Goal: Task Accomplishment & Management: Use online tool/utility

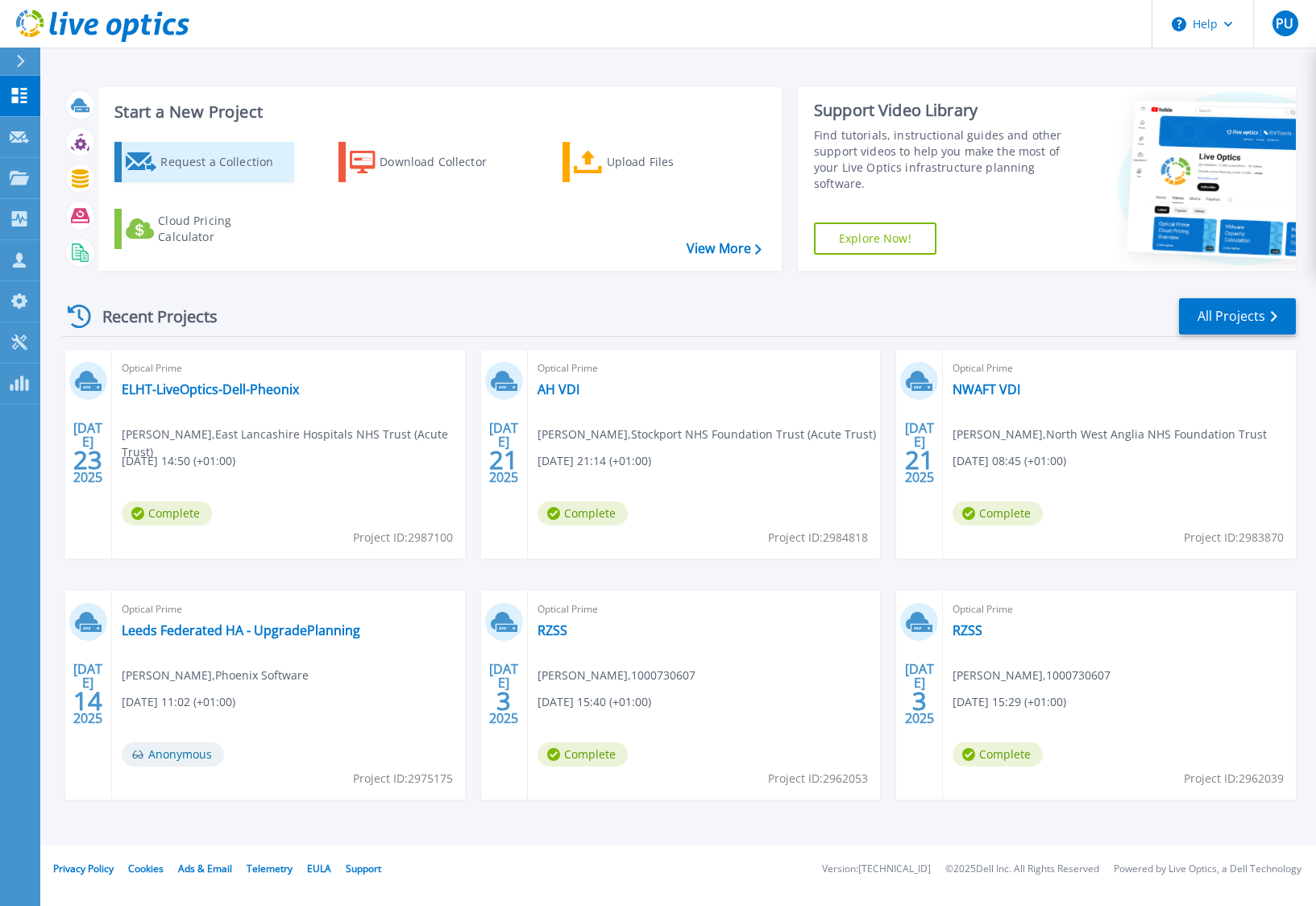
click at [217, 163] on div "Request a Collection" at bounding box center [224, 161] width 129 height 32
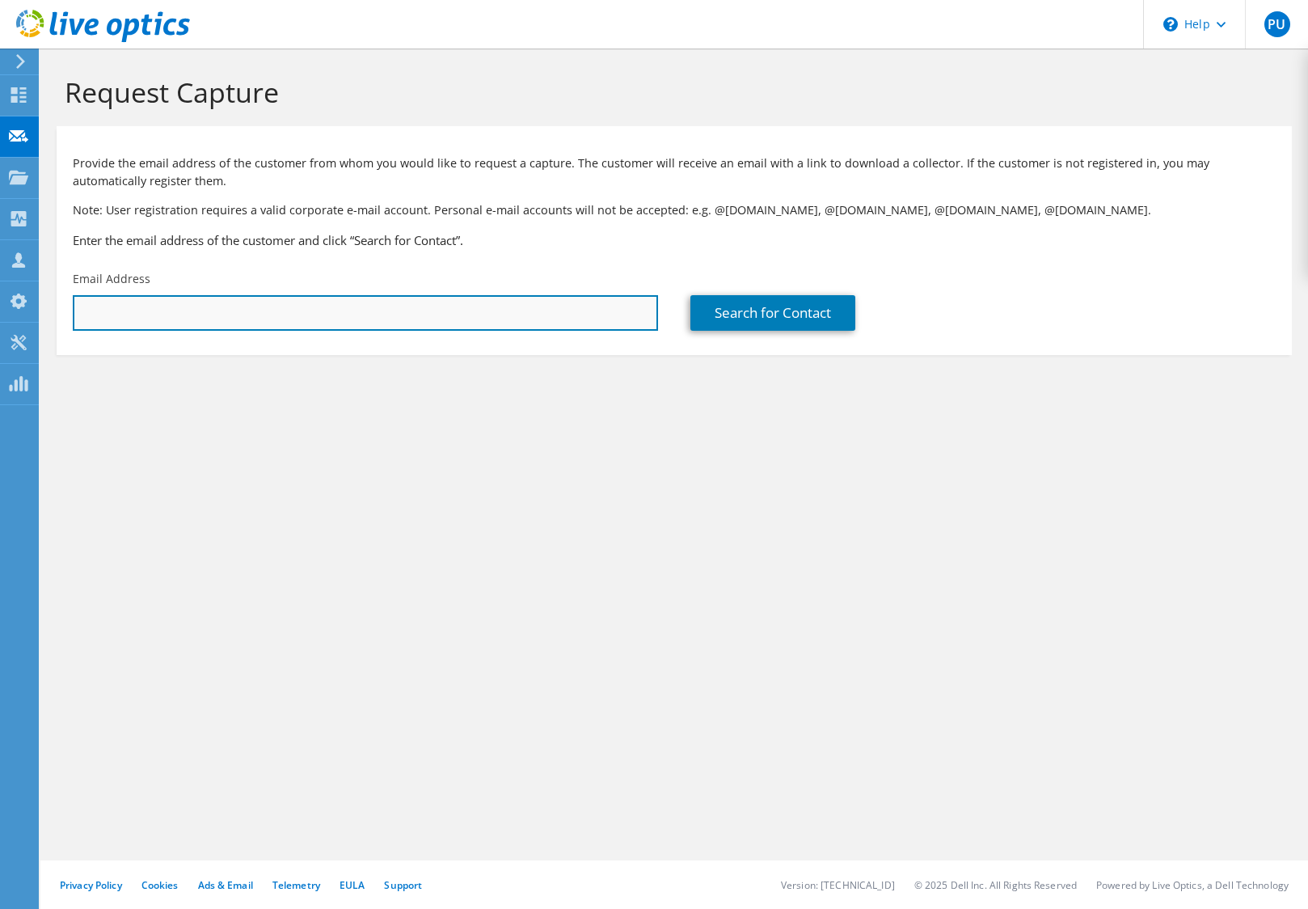
click at [245, 318] on input "text" at bounding box center [365, 313] width 585 height 36
paste input "jo.crossley@lscft.nhs.uk"
type input "jo.crossley@lscft.nhs.uk"
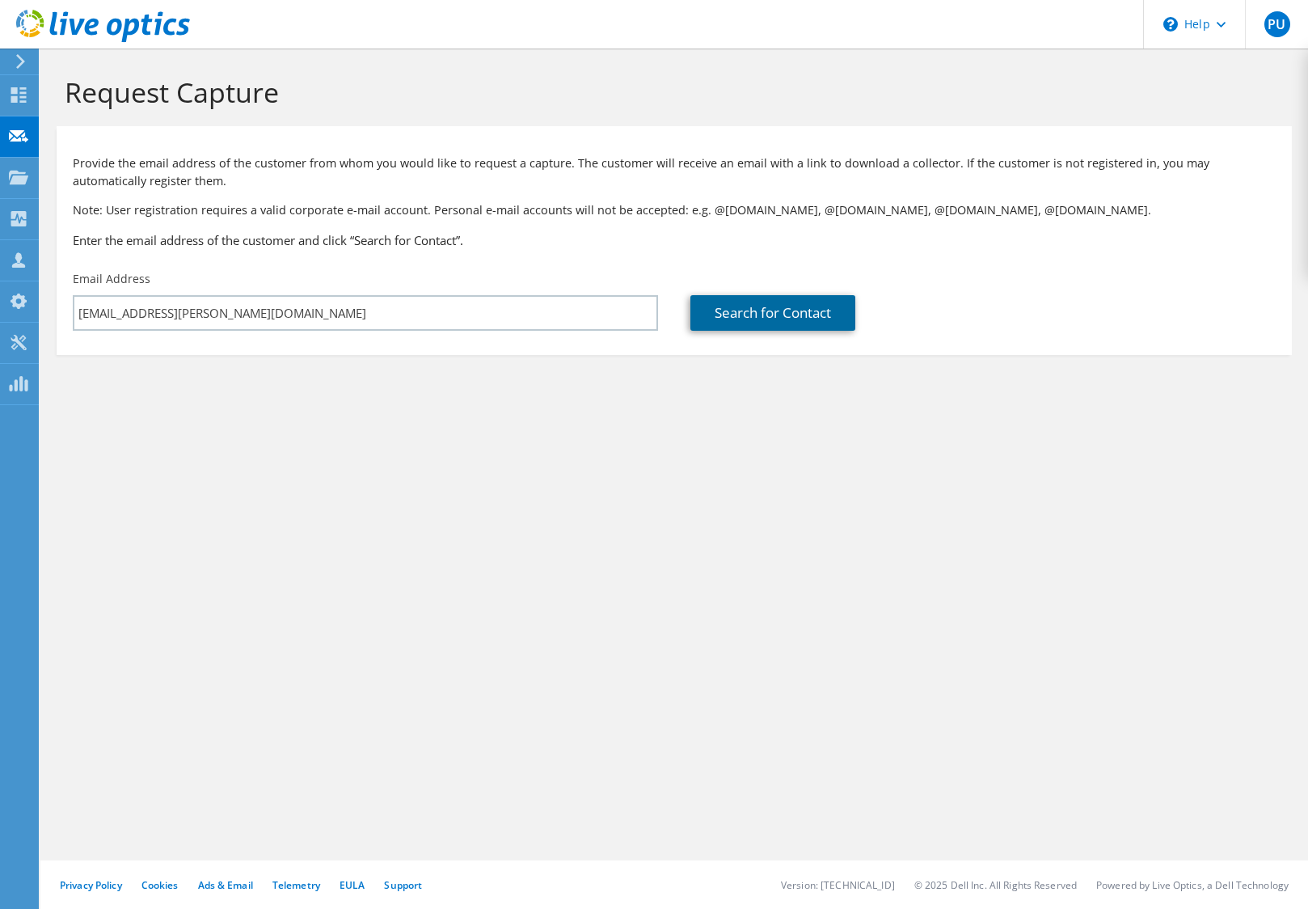
click at [735, 308] on link "Search for Contact" at bounding box center [772, 313] width 165 height 36
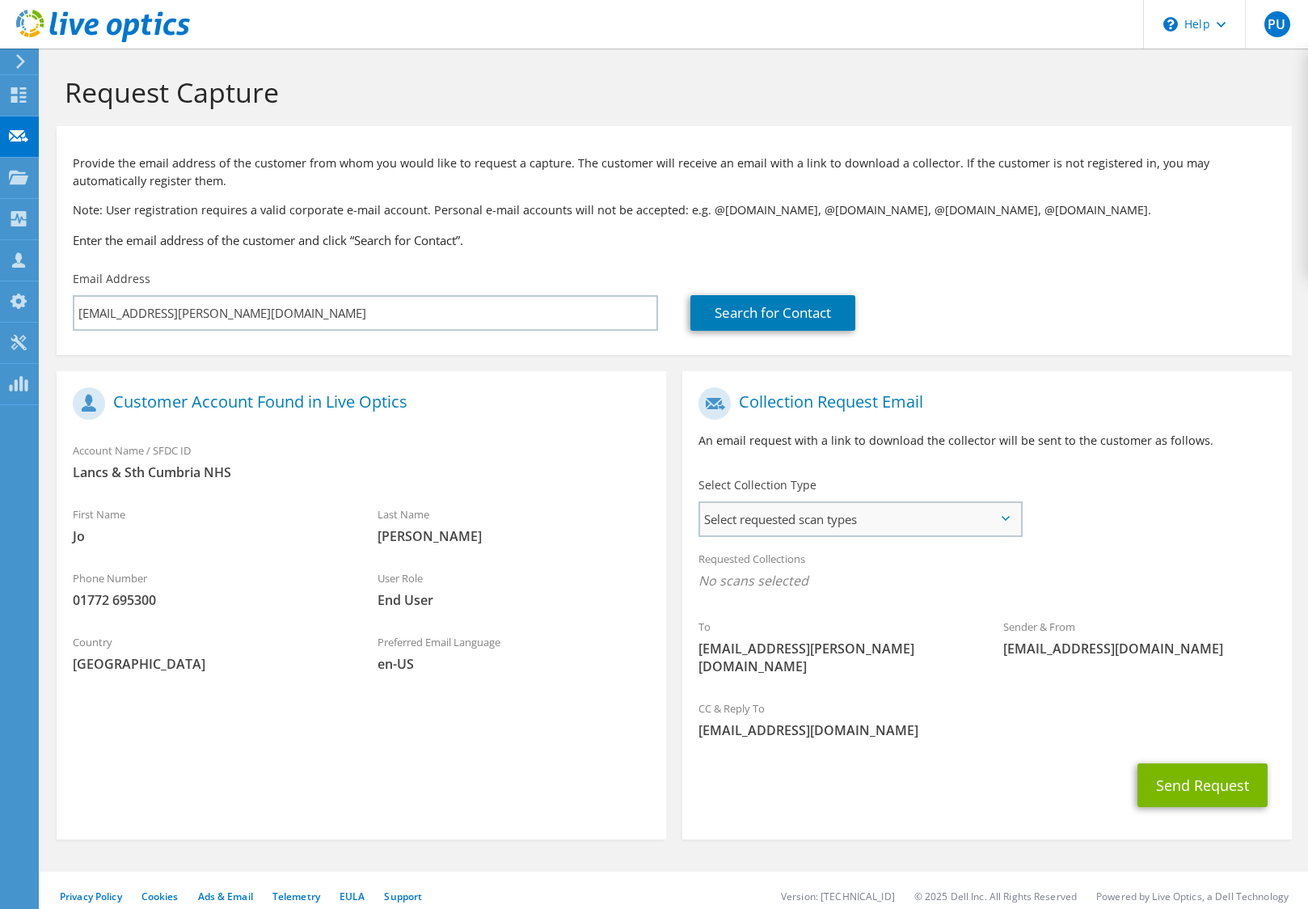
click at [1007, 521] on span "Select requested scan types" at bounding box center [860, 519] width 320 height 32
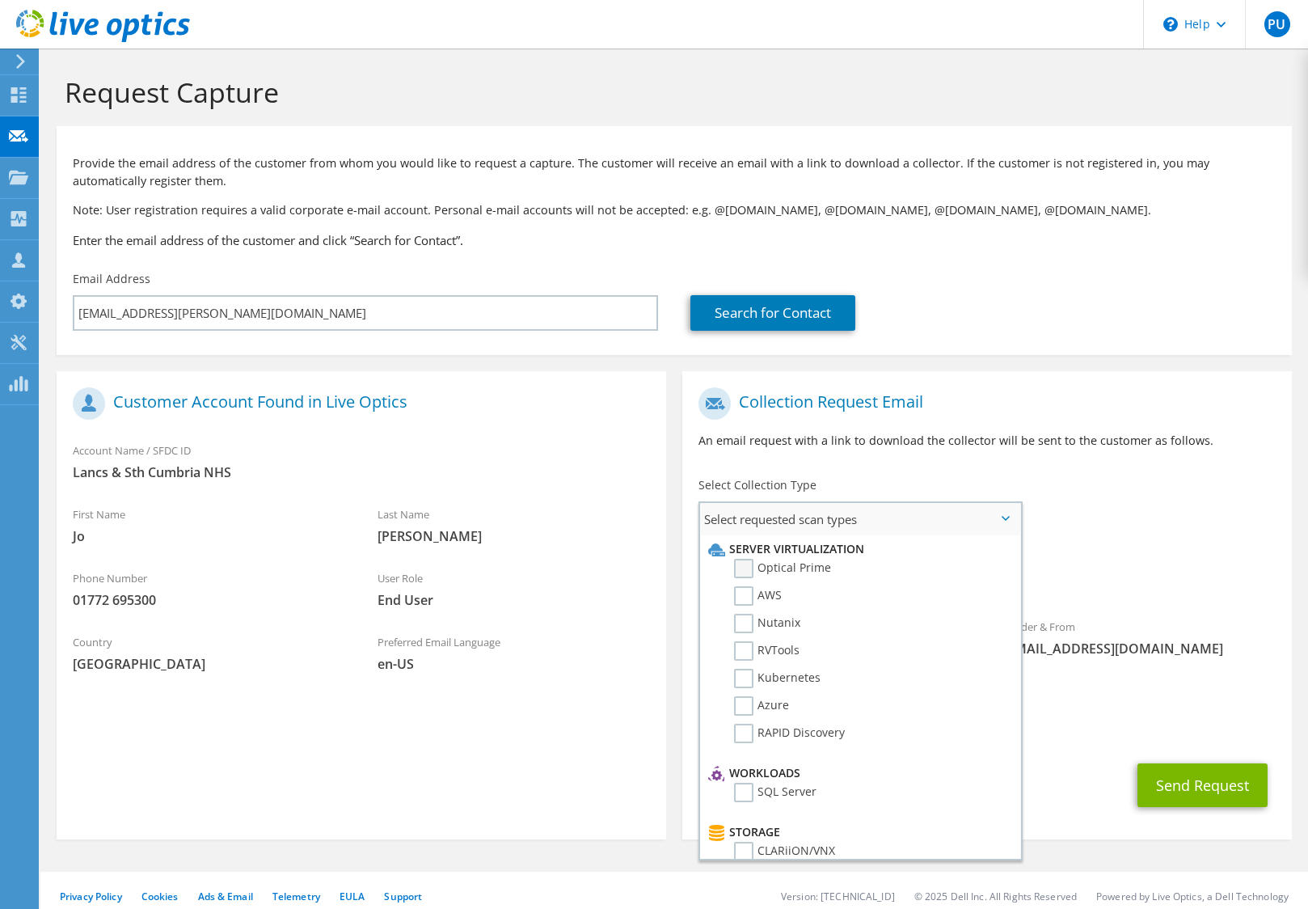
click at [747, 573] on label "Optical Prime" at bounding box center [782, 568] width 97 height 19
click at [0, 0] on input "Optical Prime" at bounding box center [0, 0] width 0 height 0
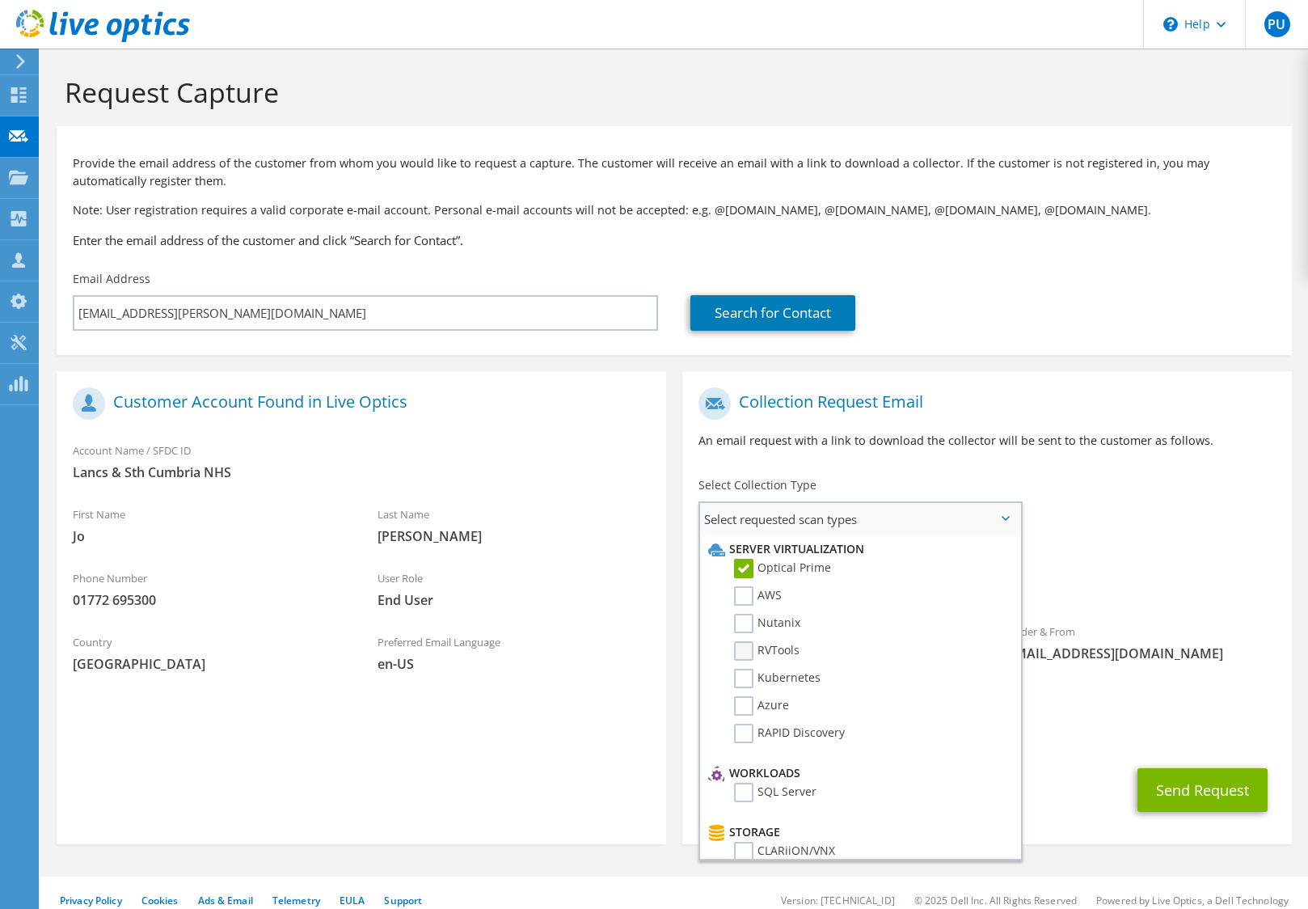
click at [745, 646] on label "RVTools" at bounding box center [766, 650] width 65 height 19
click at [0, 0] on input "RVTools" at bounding box center [0, 0] width 0 height 0
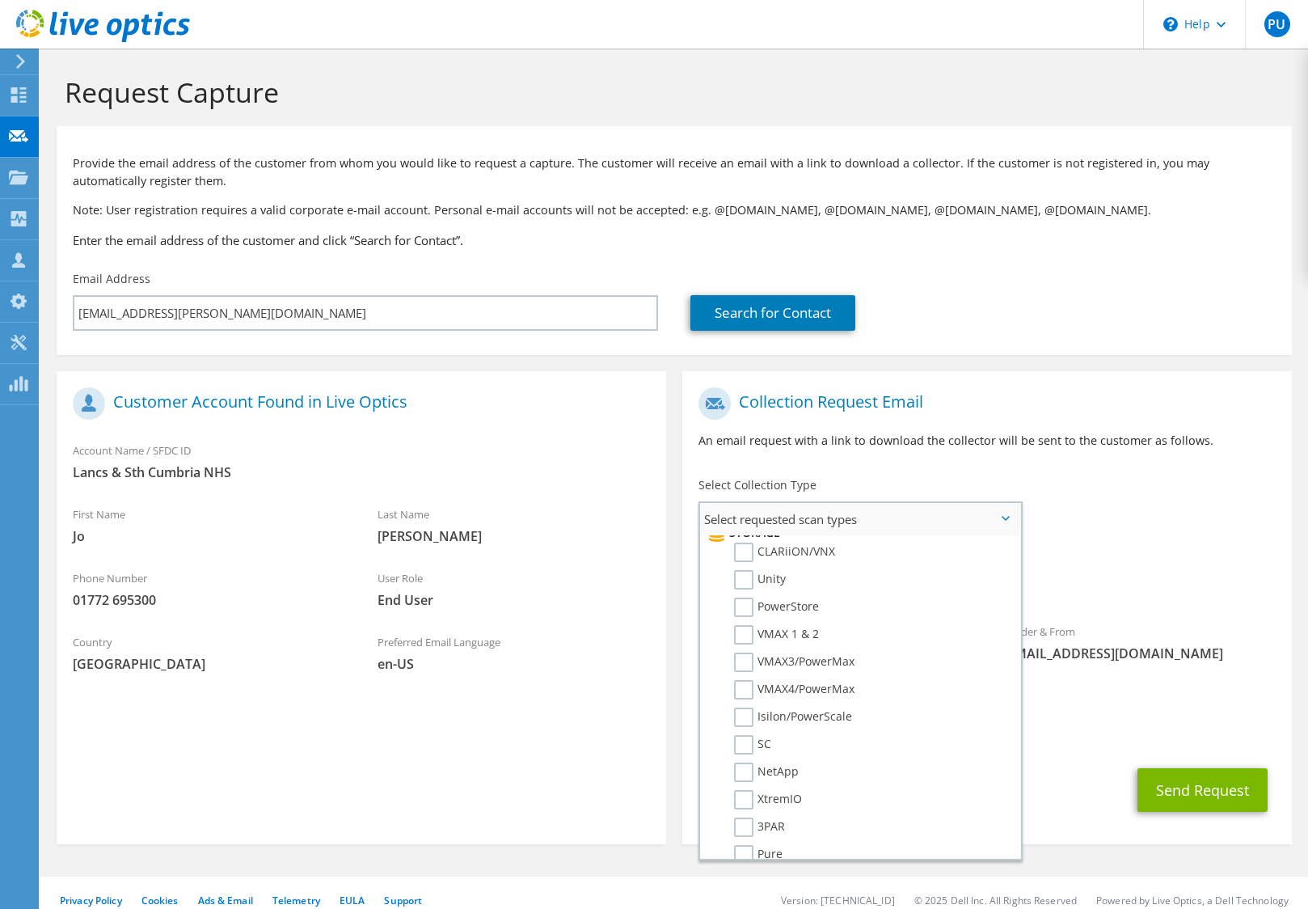
scroll to position [323, 0]
click at [748, 723] on label "SC" at bounding box center [752, 719] width 37 height 19
click at [0, 0] on input "SC" at bounding box center [0, 0] width 0 height 0
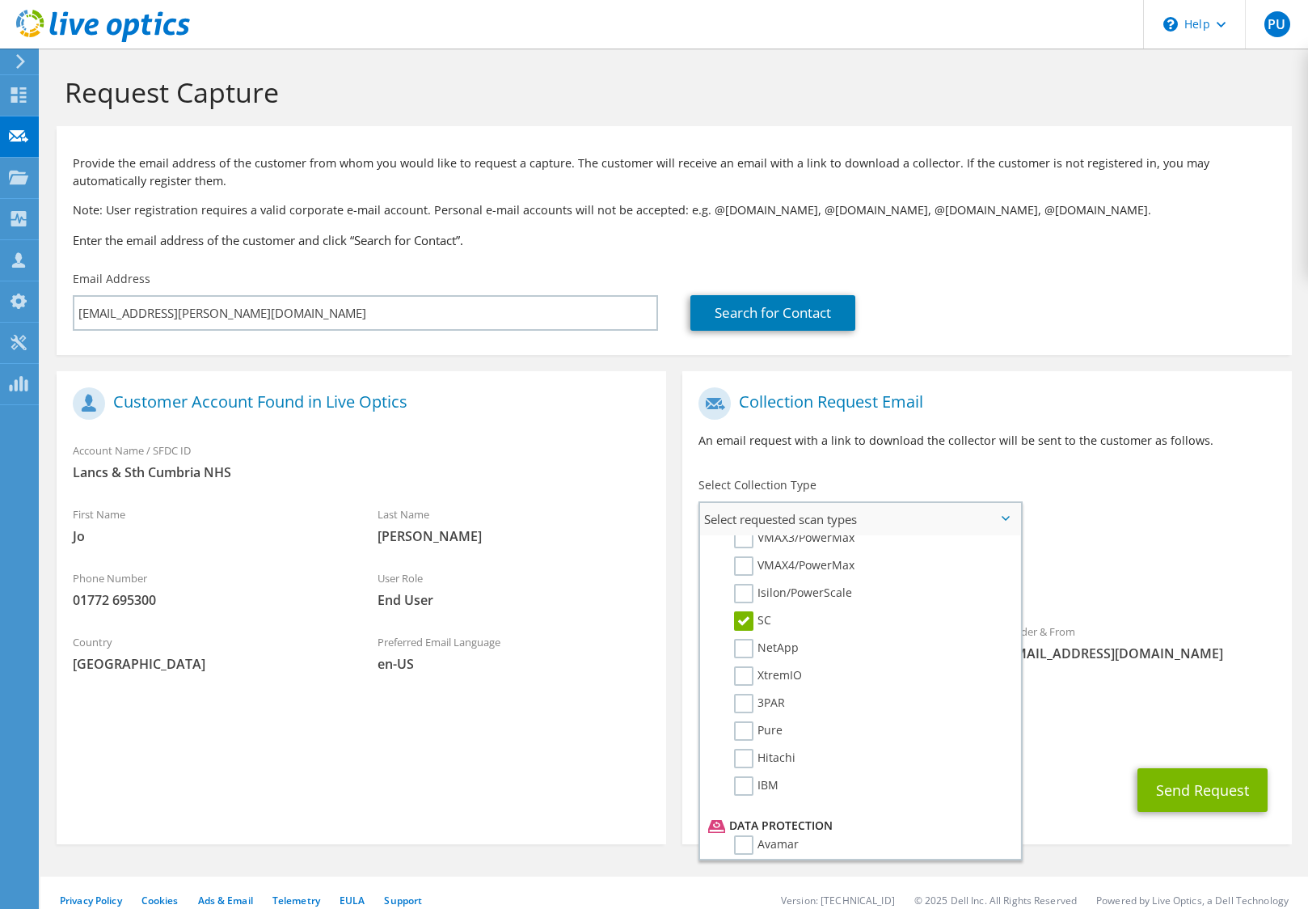
scroll to position [0, 0]
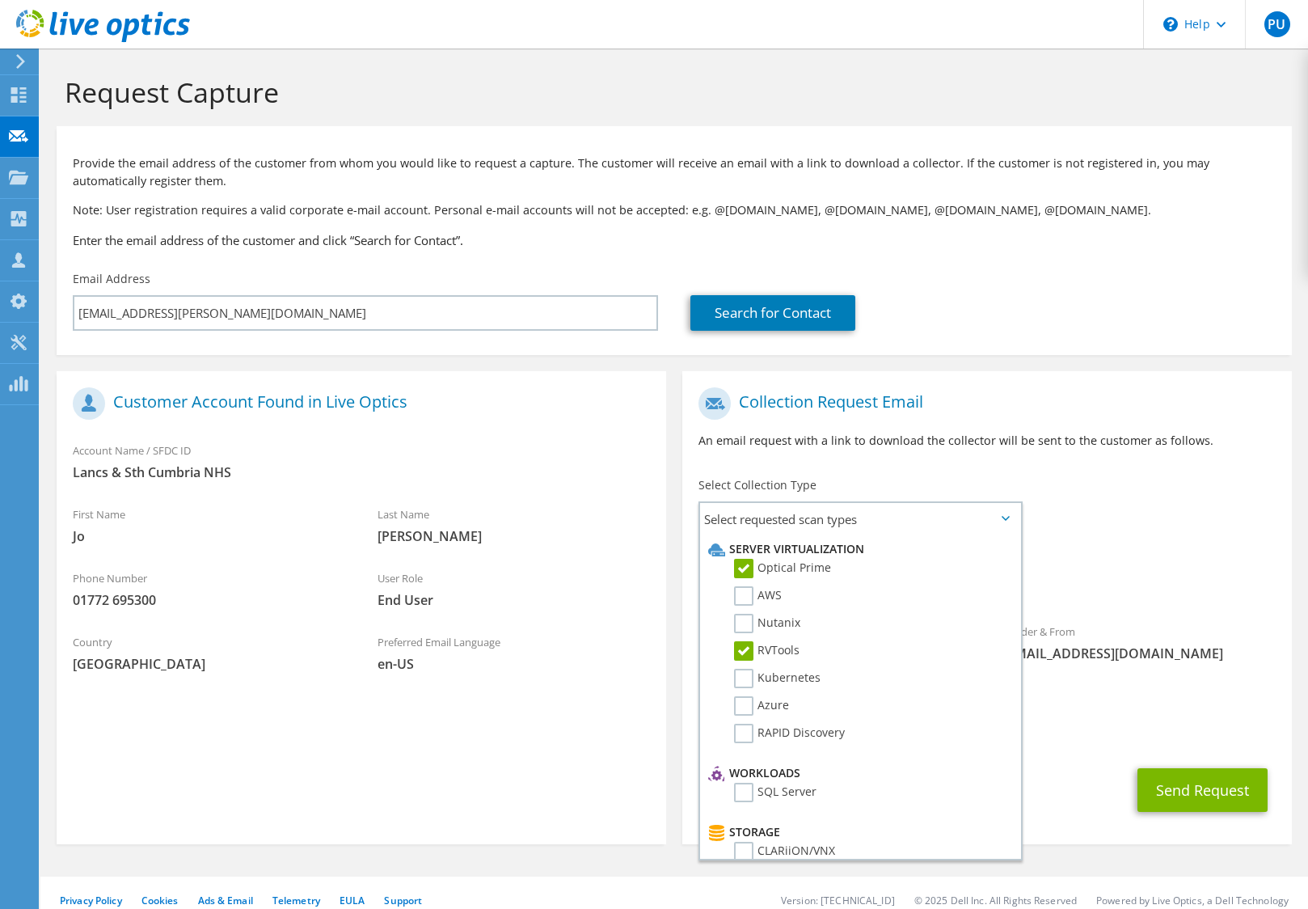
click at [1173, 484] on div "To jo.crossley@lscft.nhs.uk Sender & From liveoptics@liveoptics.com" at bounding box center [986, 537] width 609 height 317
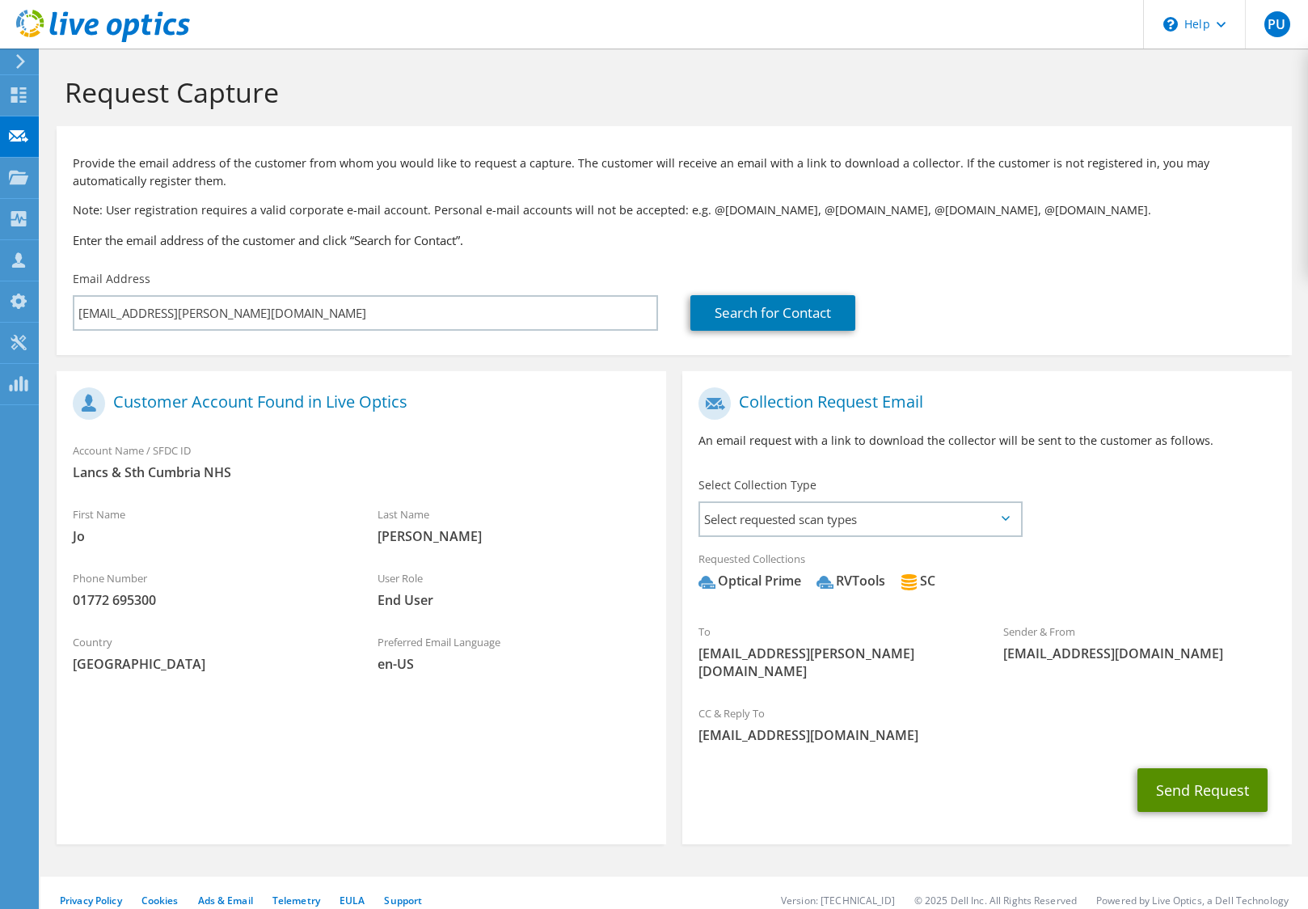
click at [1174, 780] on button "Send Request" at bounding box center [1202, 790] width 130 height 44
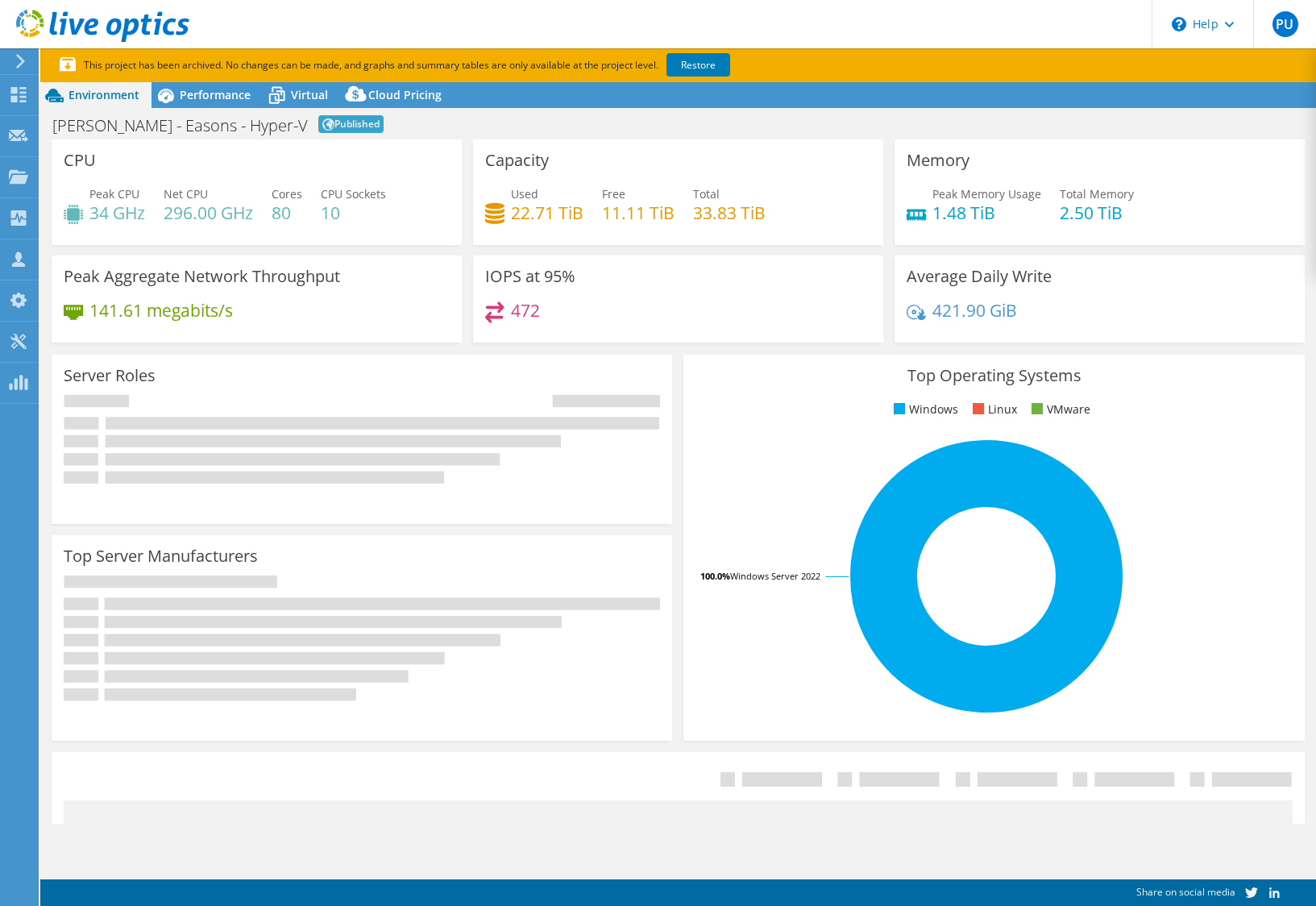
select select "EULondon"
select select "EUR"
